Goal: Task Accomplishment & Management: Use online tool/utility

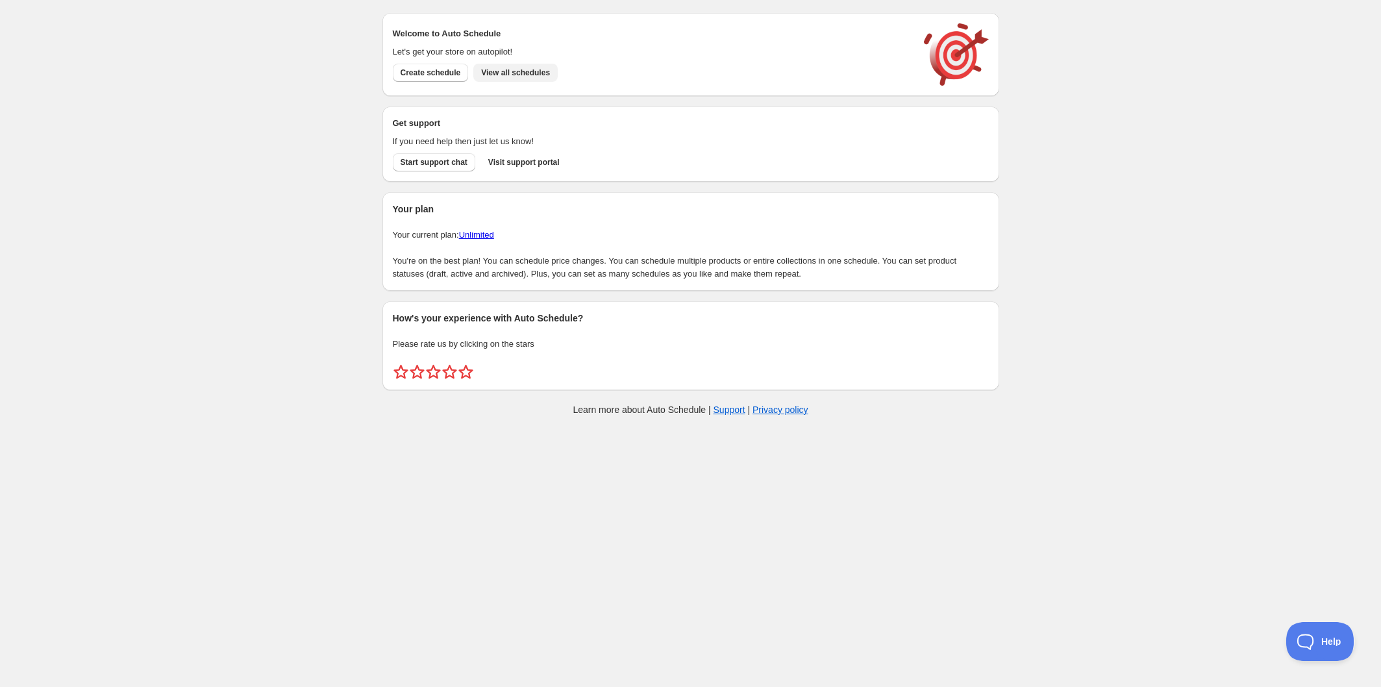
click at [514, 79] on button "View all schedules" at bounding box center [515, 73] width 84 height 18
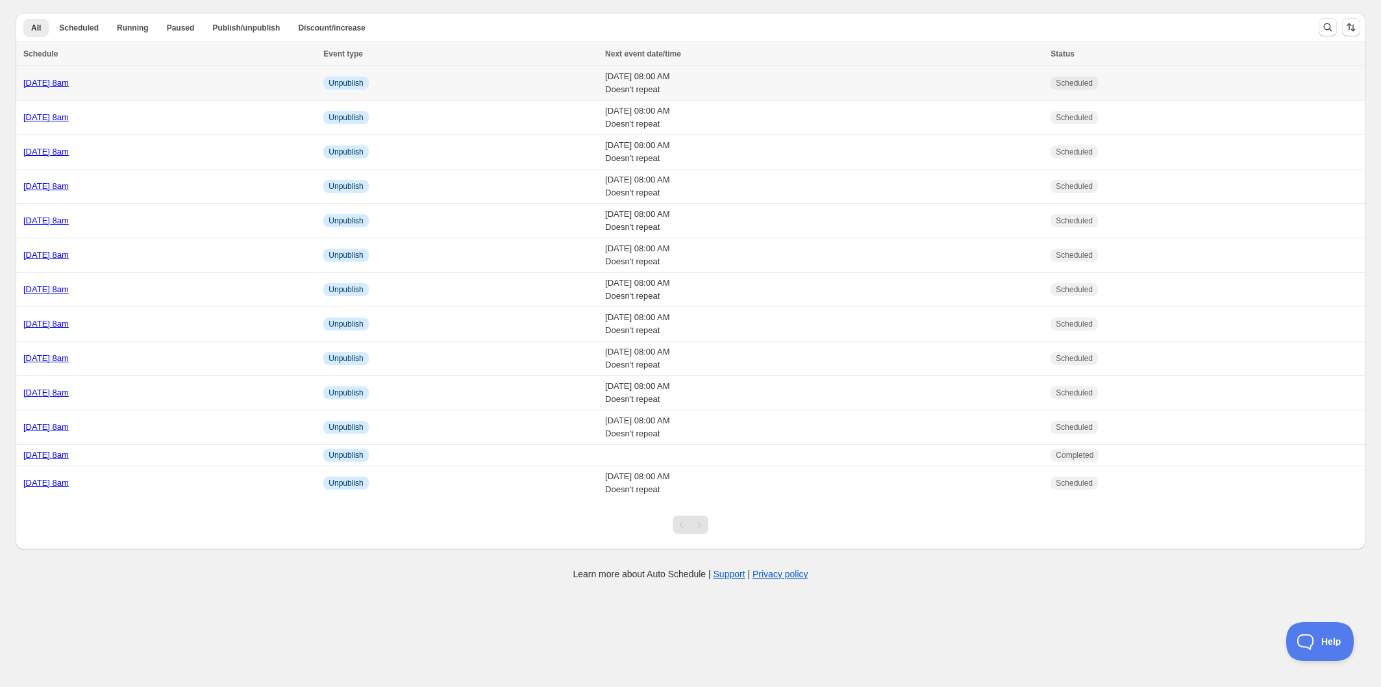
click at [188, 79] on div "[DATE] 8am" at bounding box center [169, 83] width 292 height 13
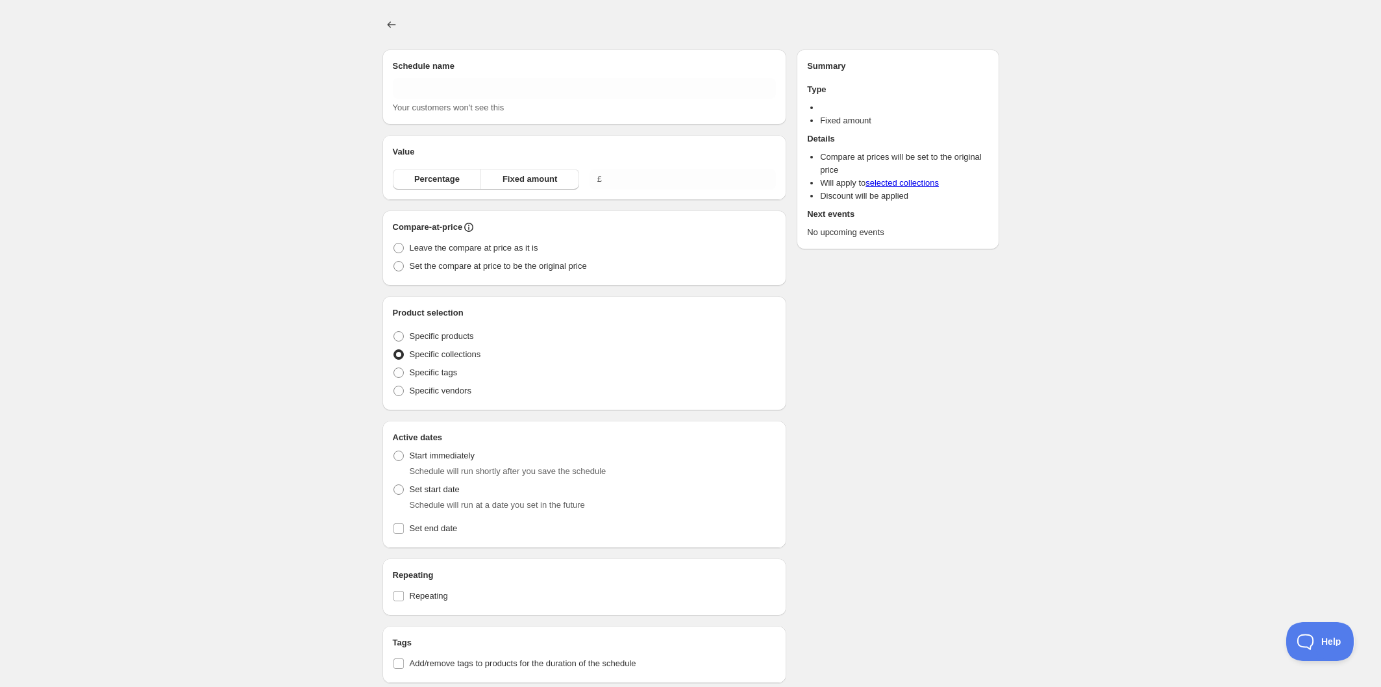
type input "[DATE] 8am"
radio input "true"
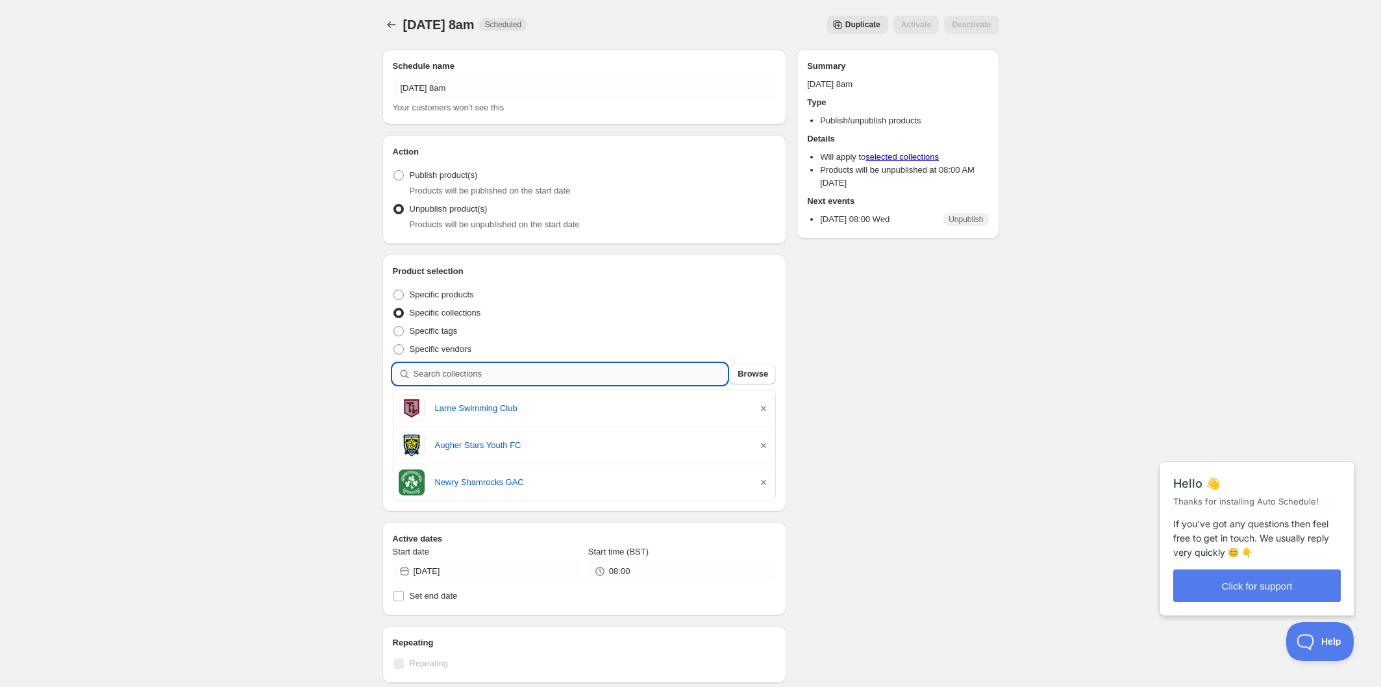
click at [486, 370] on input "search" at bounding box center [571, 374] width 314 height 21
type input "c"
